Goal: Task Accomplishment & Management: Manage account settings

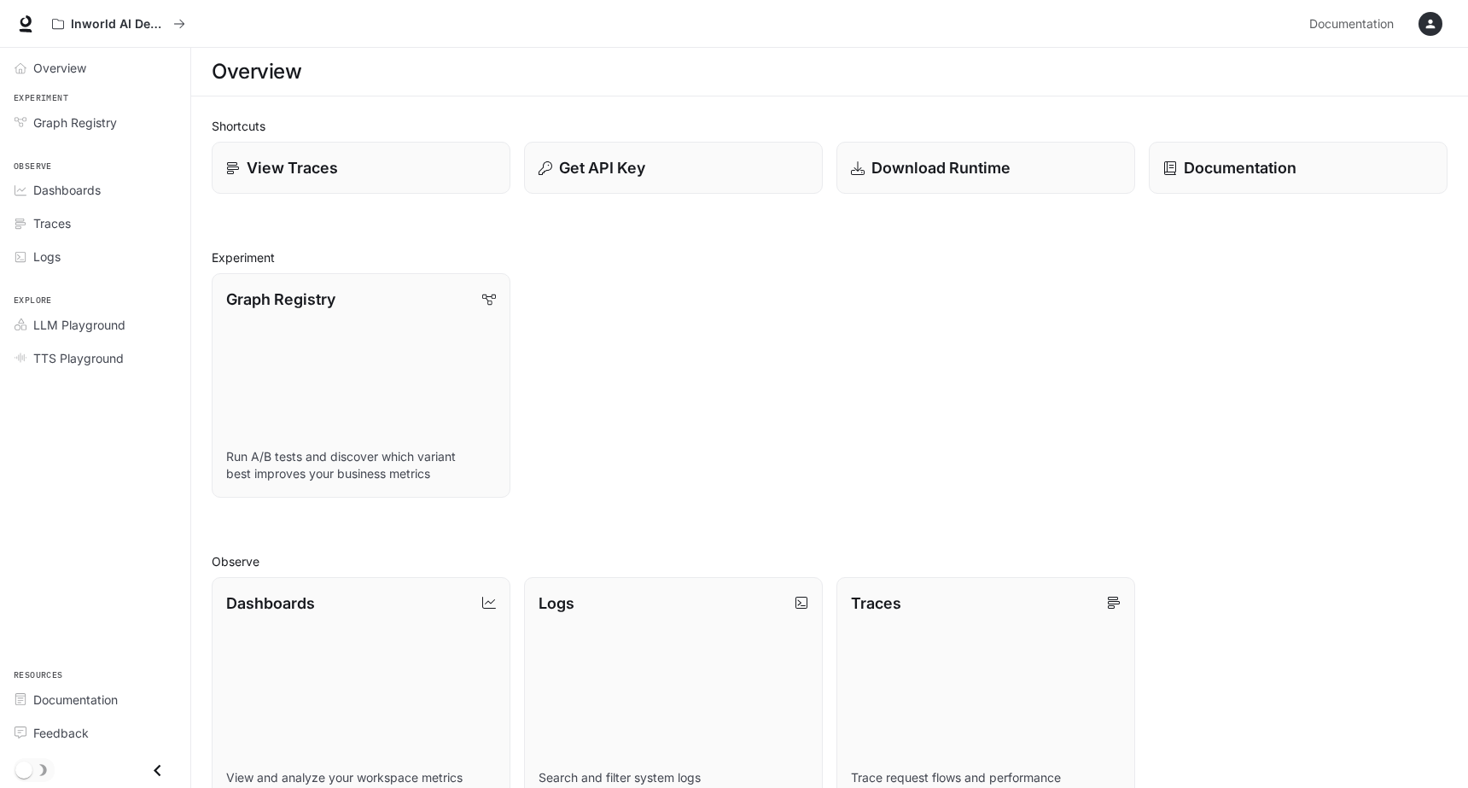
click at [1428, 21] on icon "button" at bounding box center [1430, 24] width 14 height 14
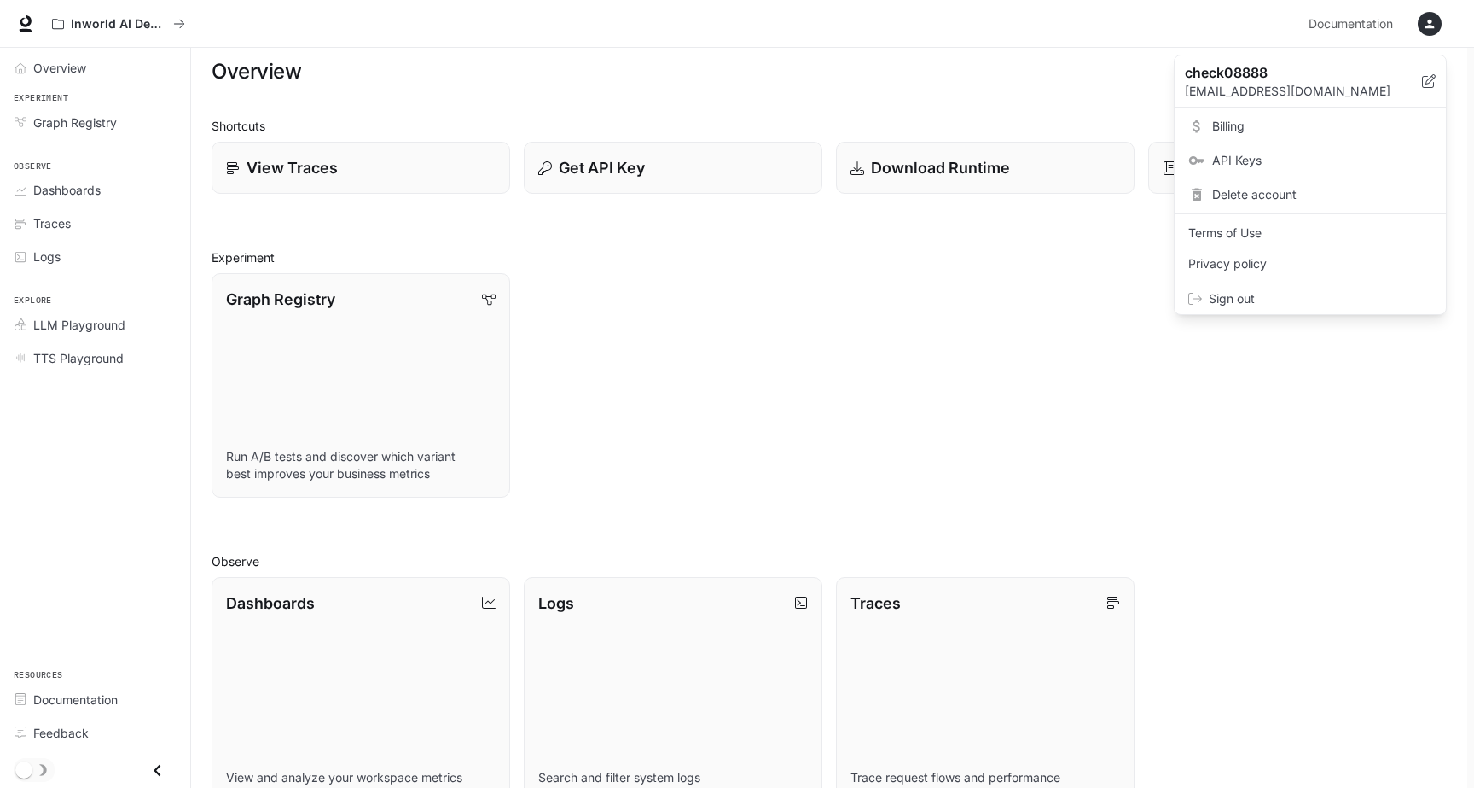
click at [1260, 124] on span "Billing" at bounding box center [1322, 126] width 220 height 17
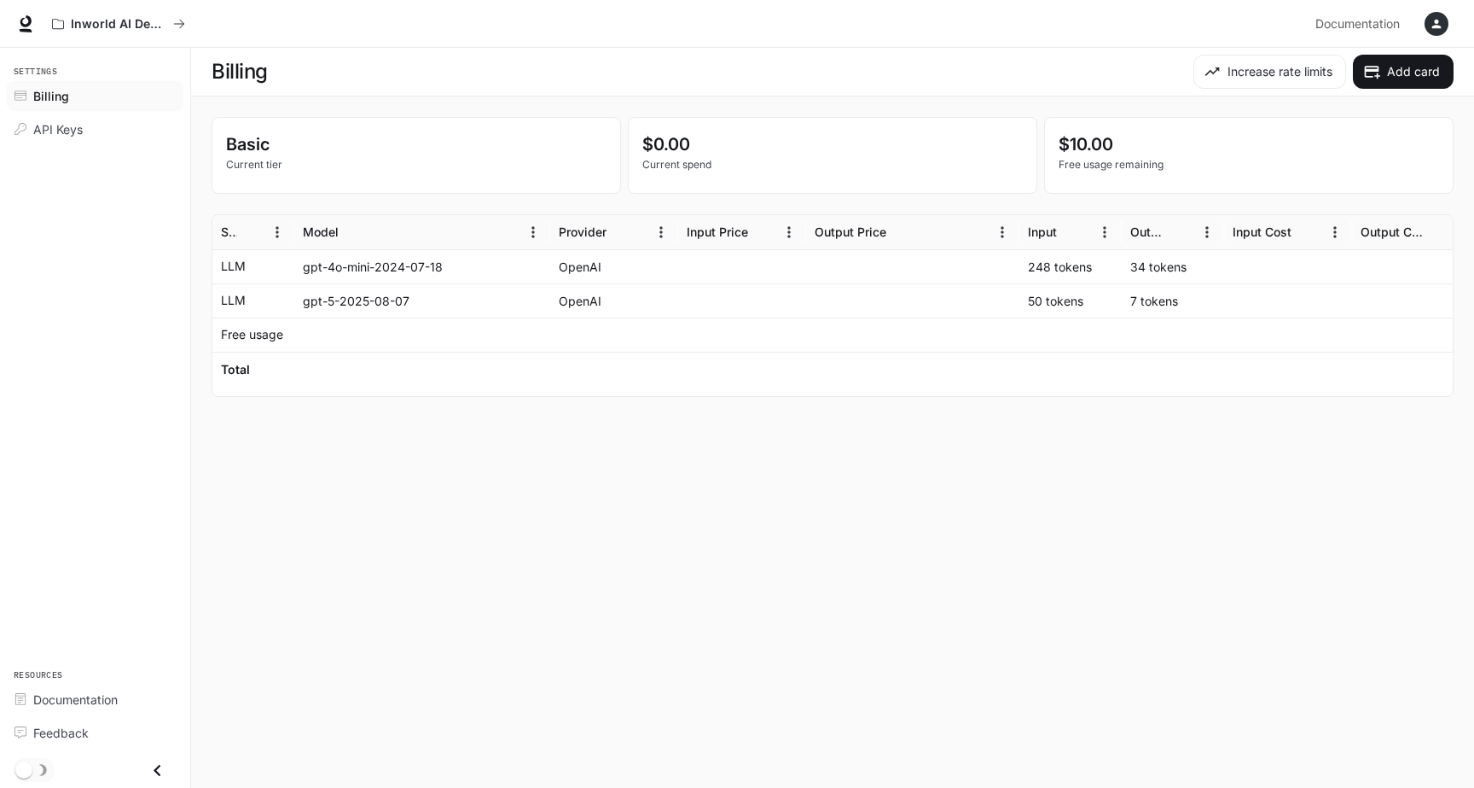
click at [1437, 20] on icon "button" at bounding box center [1437, 24] width 9 height 9
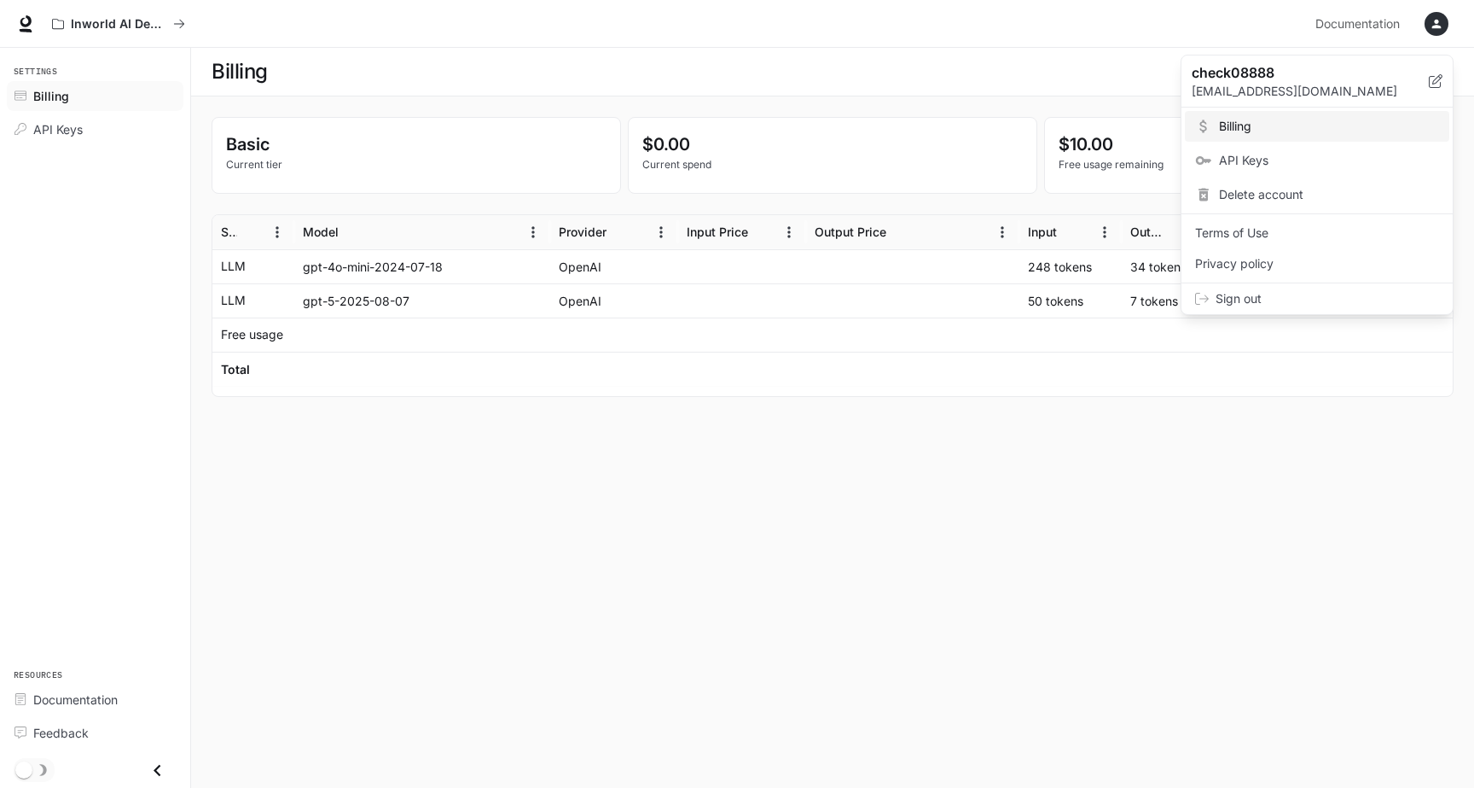
click at [1259, 154] on span "API Keys" at bounding box center [1329, 160] width 220 height 17
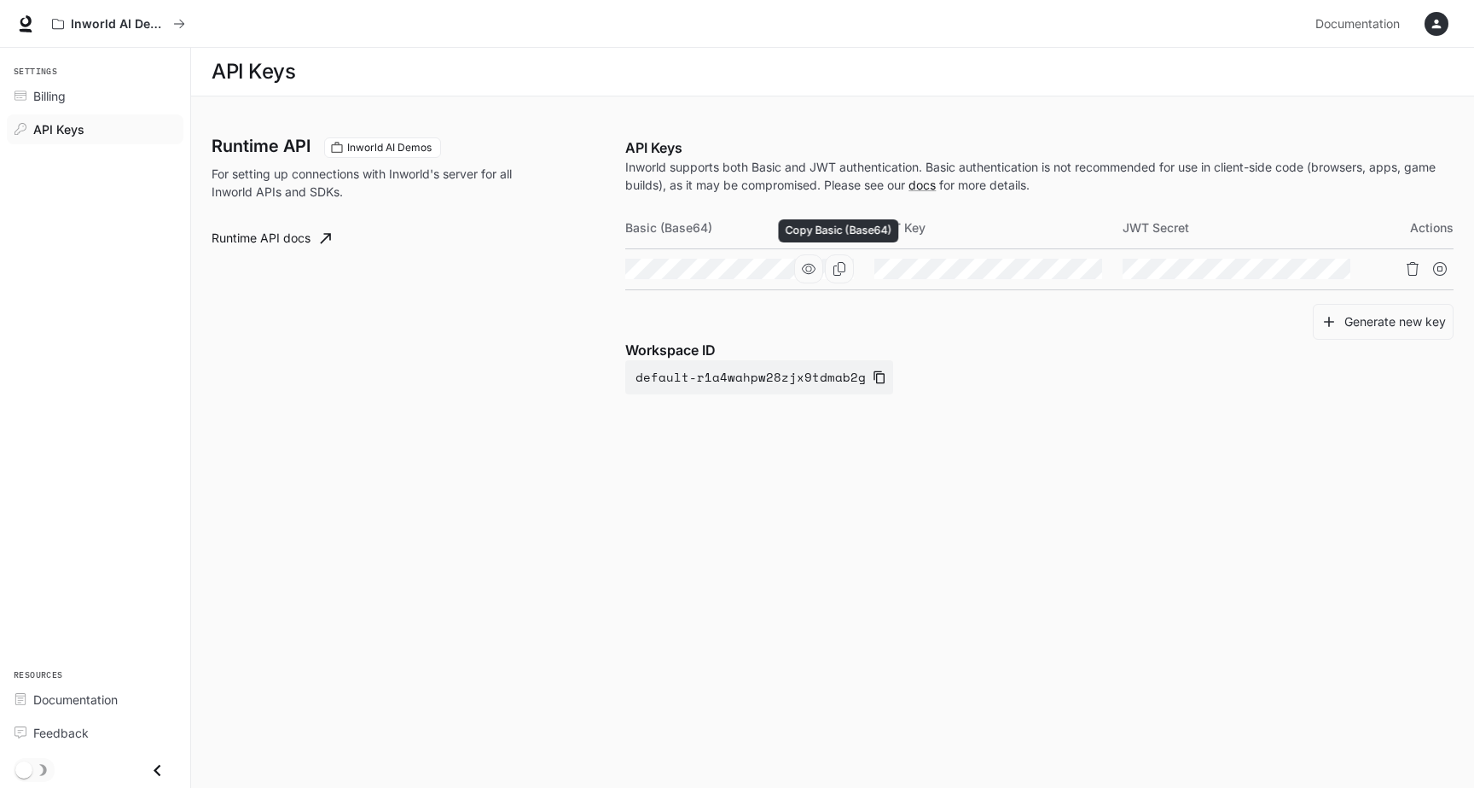
click at [840, 272] on icon "Copy Basic (Base64)" at bounding box center [840, 269] width 14 height 14
click at [1439, 27] on icon "button" at bounding box center [1437, 24] width 9 height 9
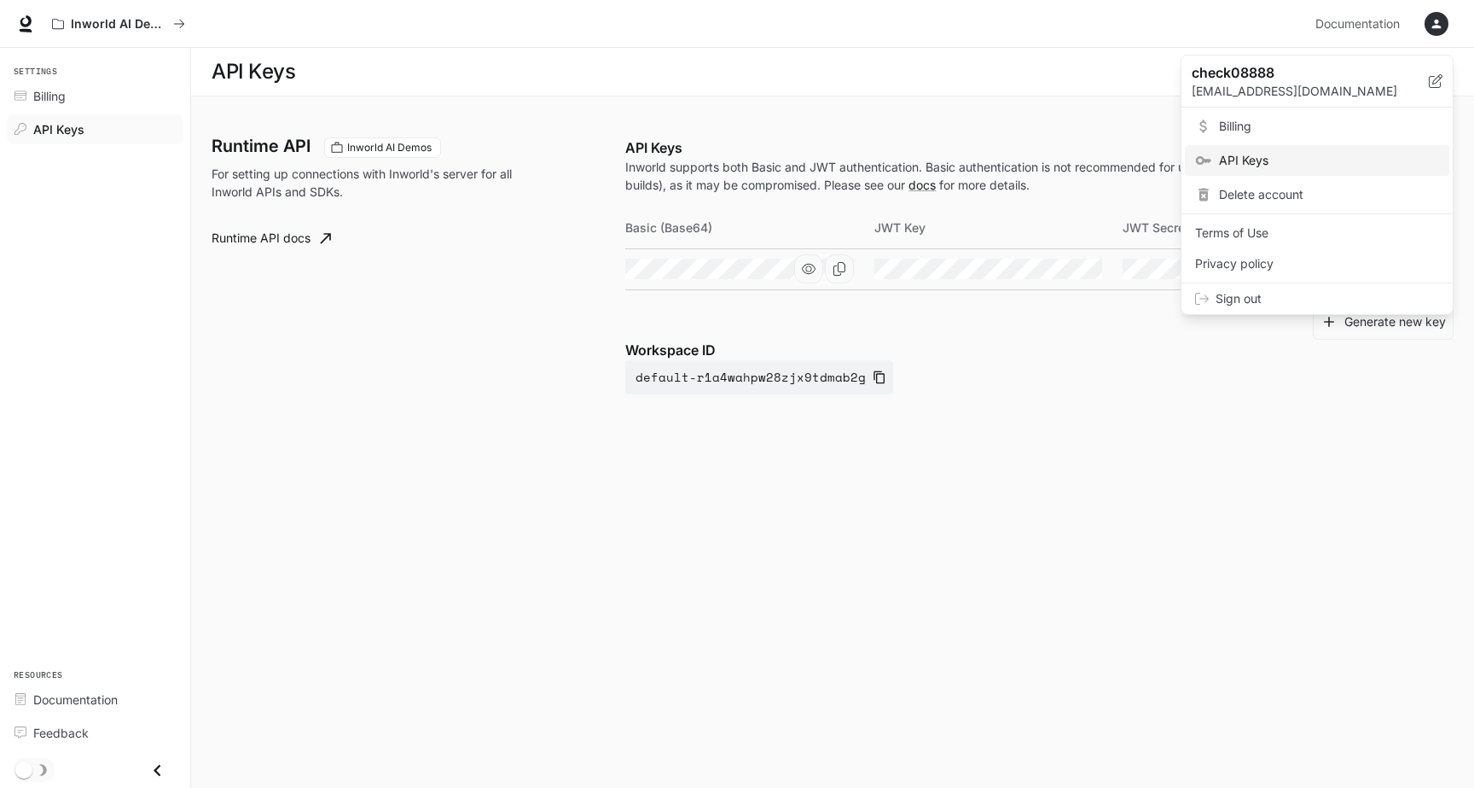
click at [1288, 130] on span "Billing" at bounding box center [1329, 126] width 220 height 17
